Goal: Information Seeking & Learning: Learn about a topic

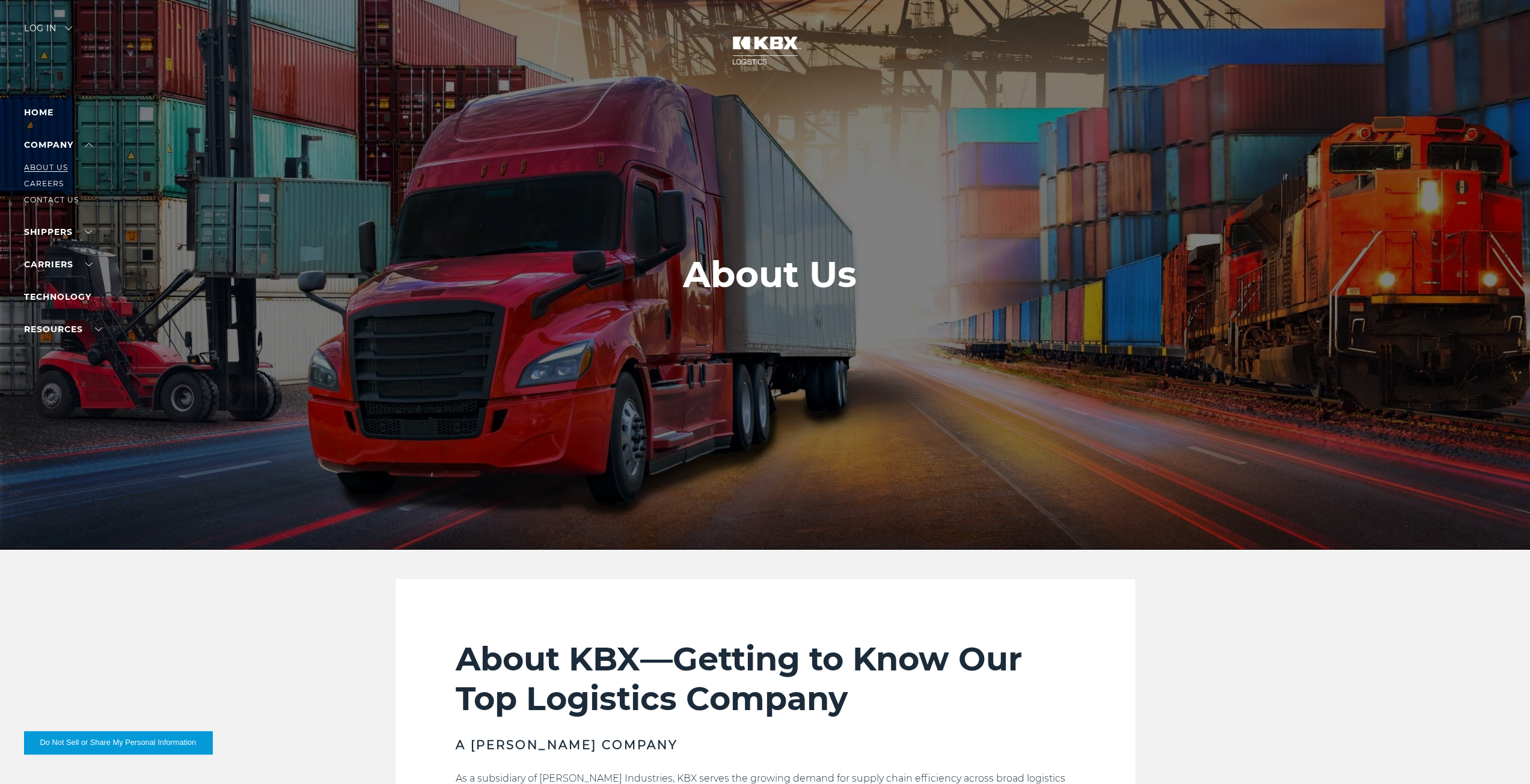
click at [48, 166] on link "About Us" at bounding box center [46, 167] width 44 height 9
click at [55, 242] on link "Technology" at bounding box center [57, 242] width 67 height 11
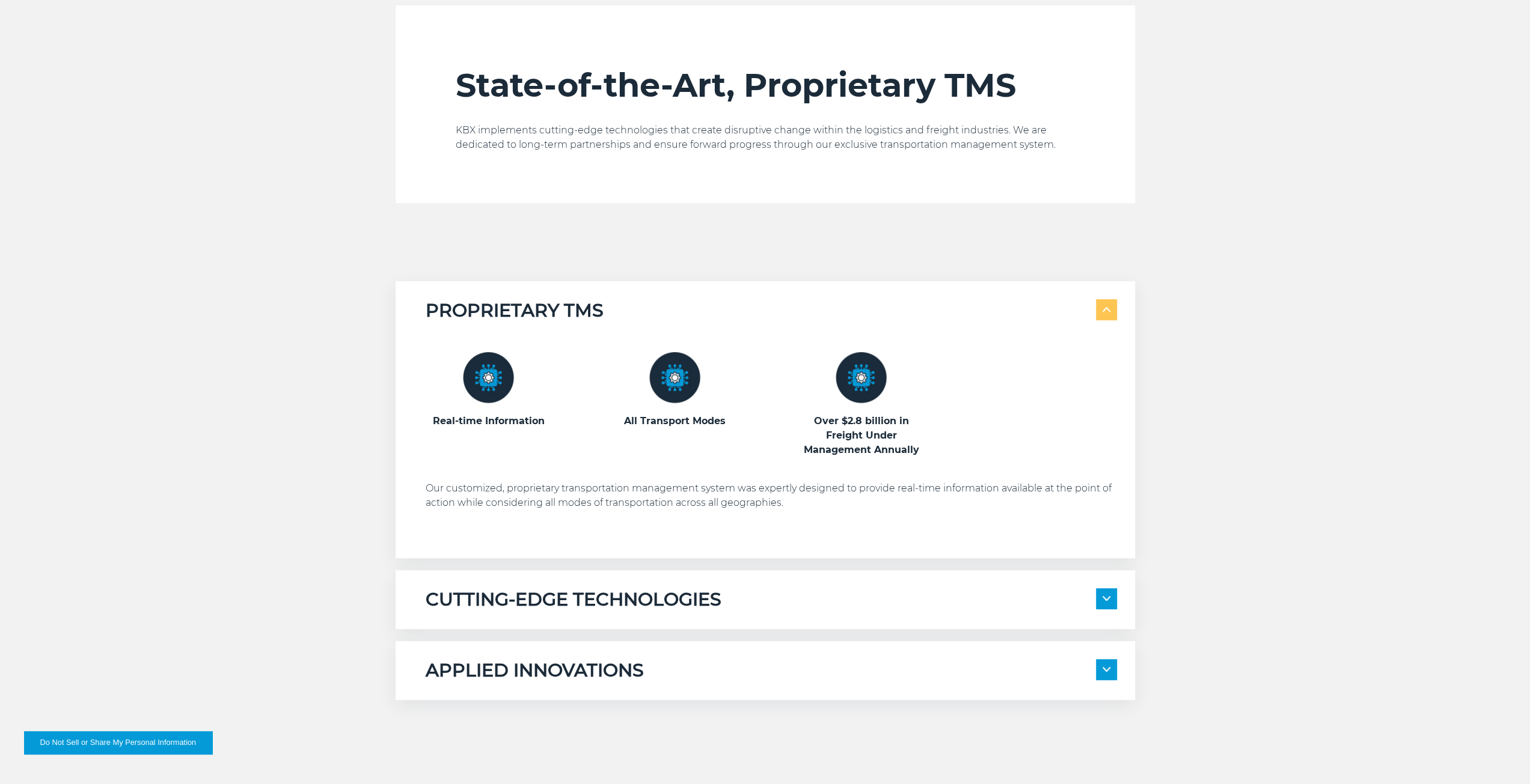
scroll to position [601, 0]
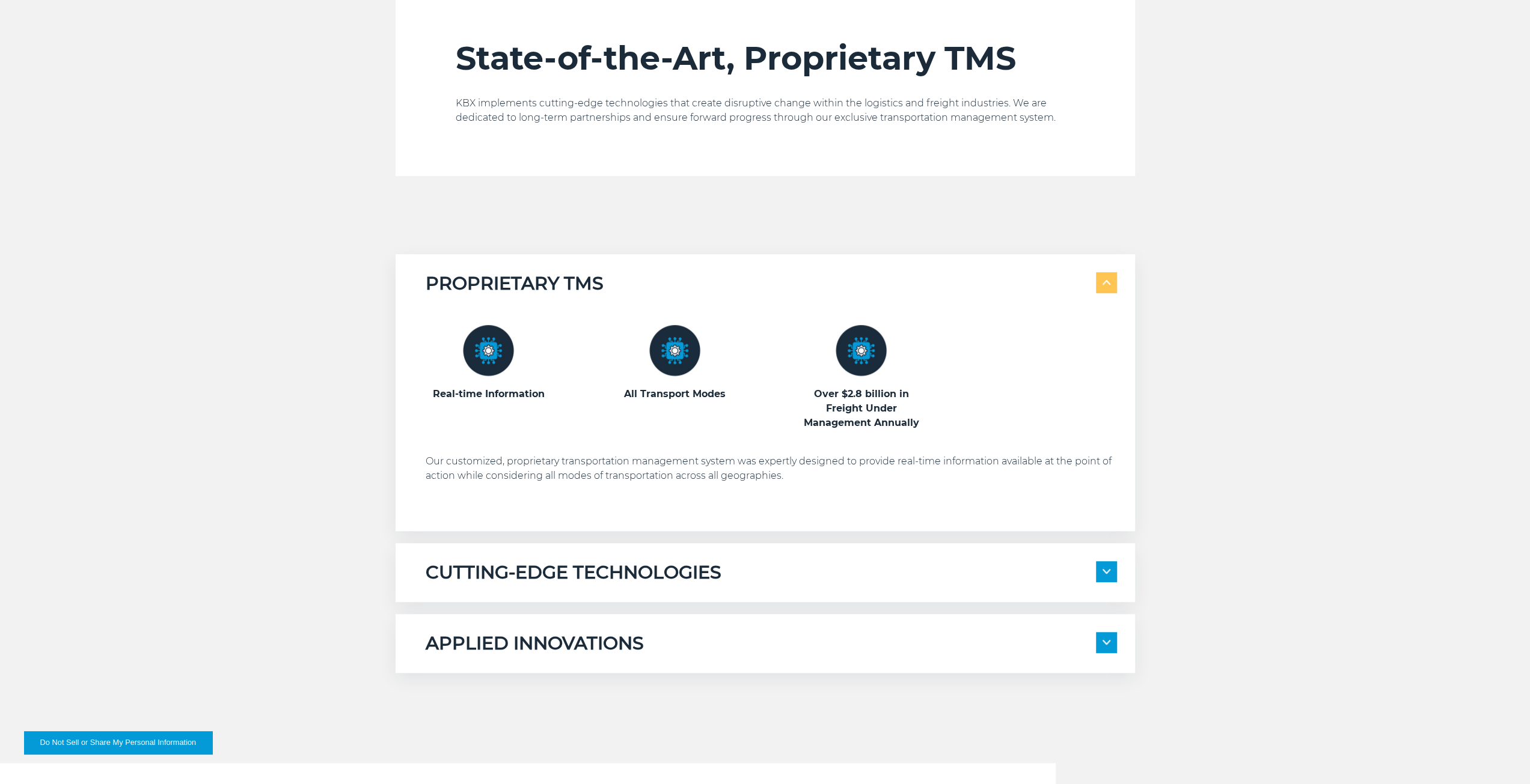
click at [658, 563] on h5 "CUTTING-EDGE TECHNOLOGIES" at bounding box center [573, 573] width 296 height 23
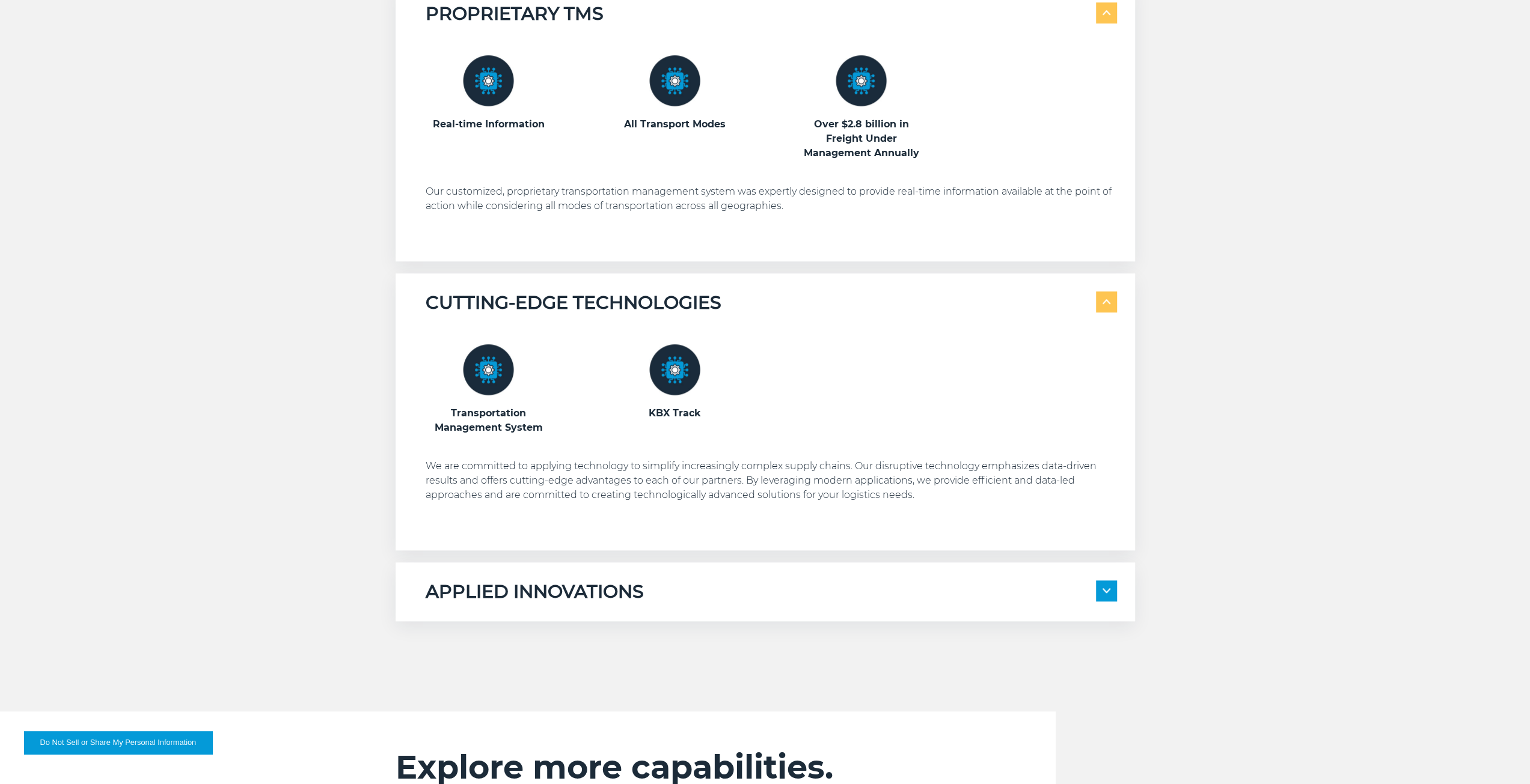
scroll to position [901, 0]
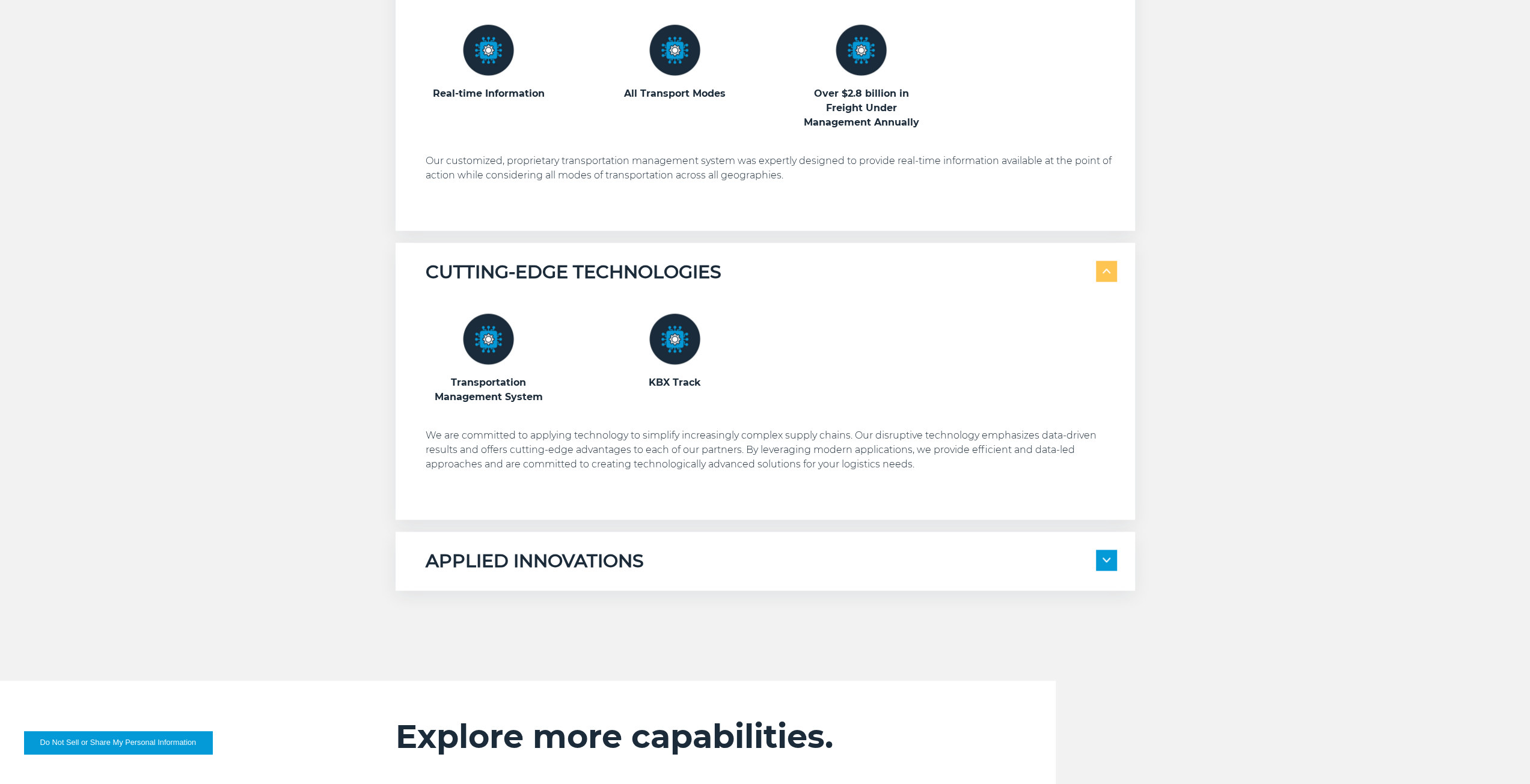
drag, startPoint x: 595, startPoint y: 590, endPoint x: 613, endPoint y: 580, distance: 20.6
click at [599, 589] on div "State-of-the-Art, Proprietary TMS KBX implements cutting-edge technologies that…" at bounding box center [765, 253] width 1530 height 1150
drag, startPoint x: 697, startPoint y: 571, endPoint x: 1131, endPoint y: 566, distance: 434.0
click at [713, 571] on div "APPLIED INNOVATIONS" at bounding box center [771, 561] width 692 height 23
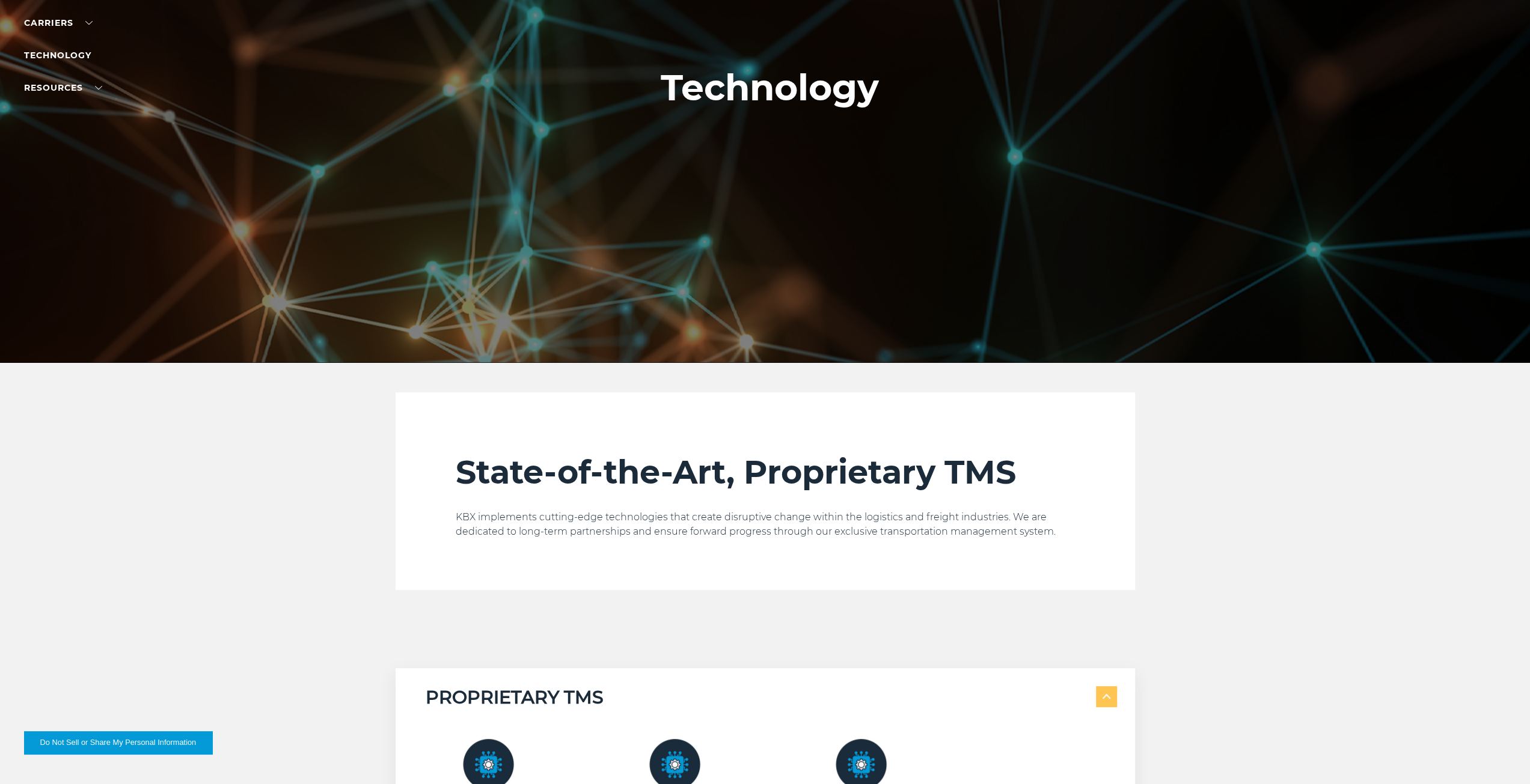
scroll to position [0, 0]
